Goal: Check status: Check status

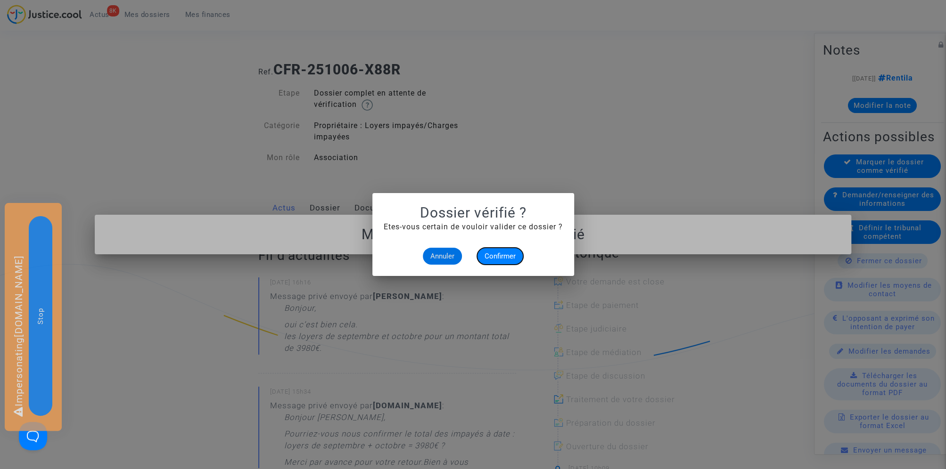
click at [495, 249] on button "Confirmer" at bounding box center [500, 256] width 46 height 17
